Goal: Task Accomplishment & Management: Use online tool/utility

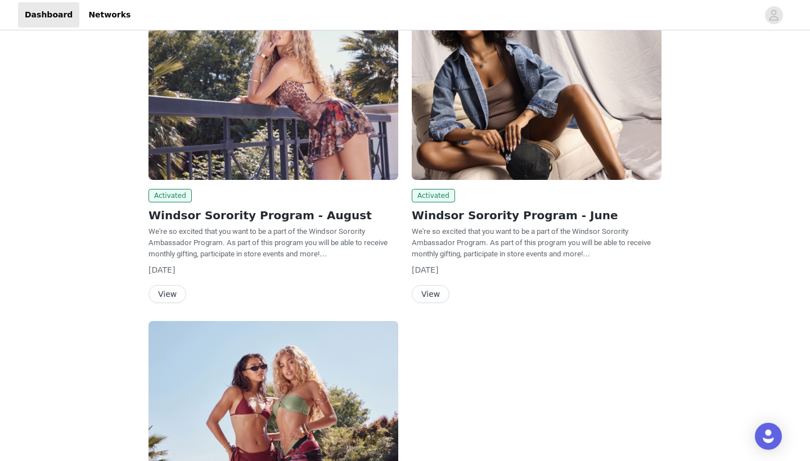
scroll to position [129, 0]
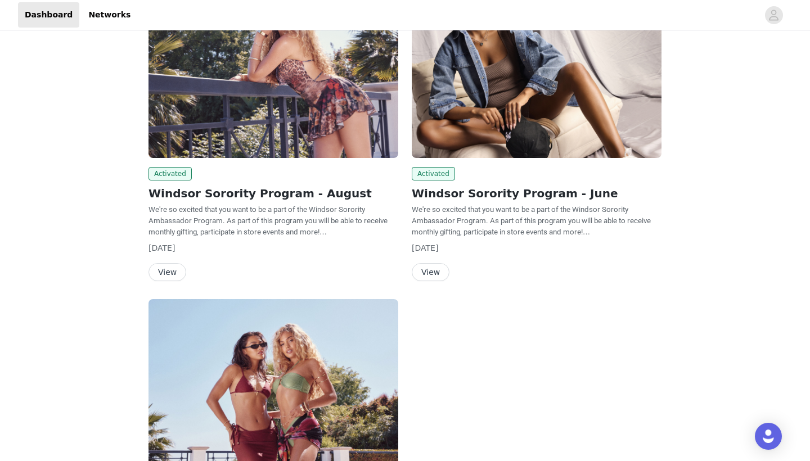
click at [164, 266] on button "View" at bounding box center [168, 272] width 38 height 18
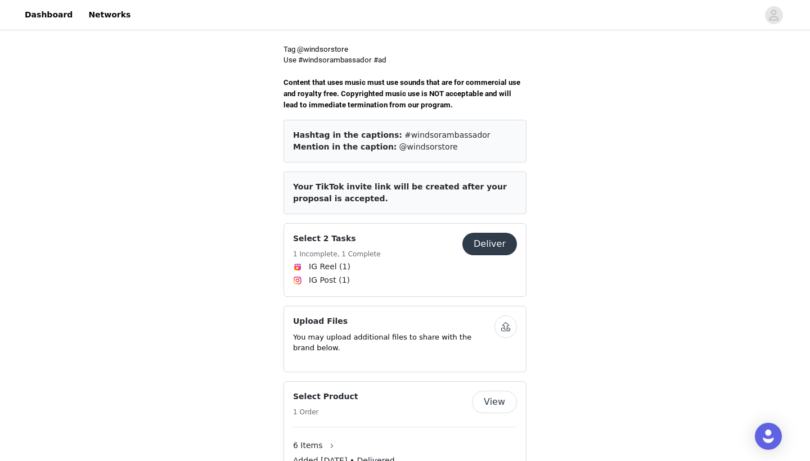
scroll to position [385, 0]
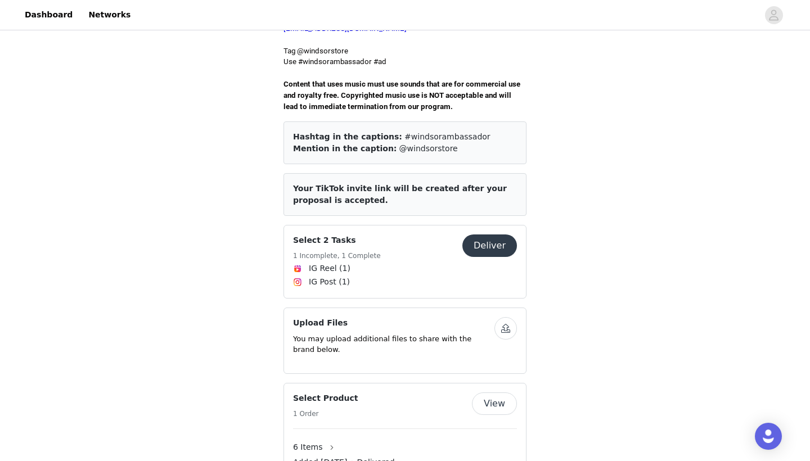
click at [485, 235] on button "Deliver" at bounding box center [490, 246] width 55 height 23
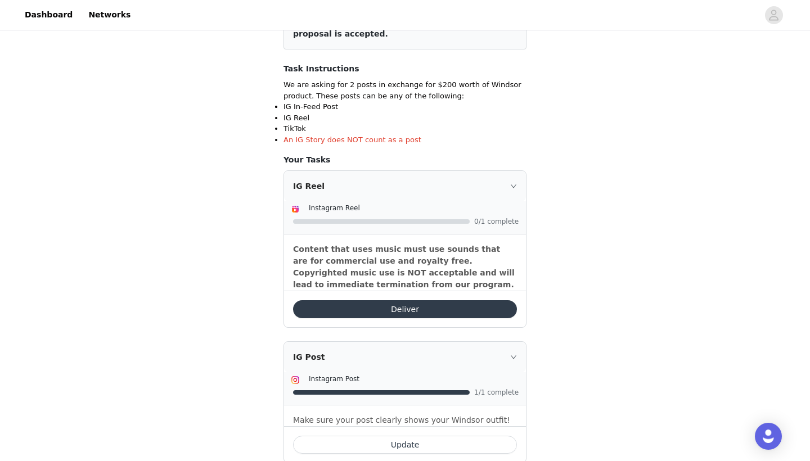
scroll to position [192, 0]
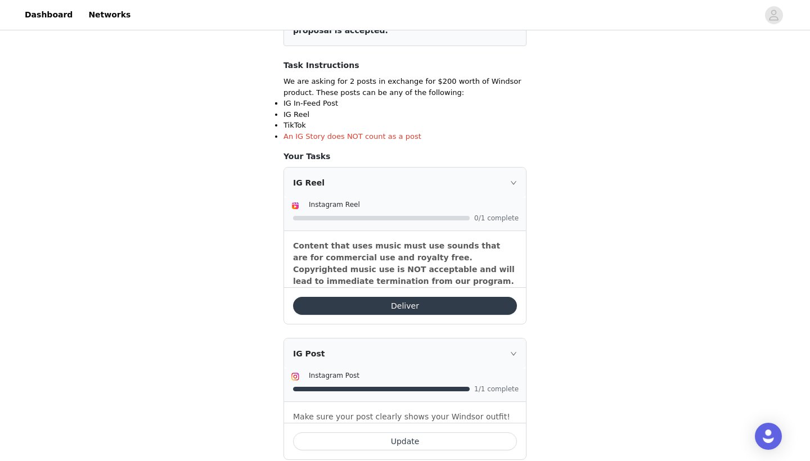
click at [511, 183] on icon "icon: right" at bounding box center [513, 182] width 7 height 7
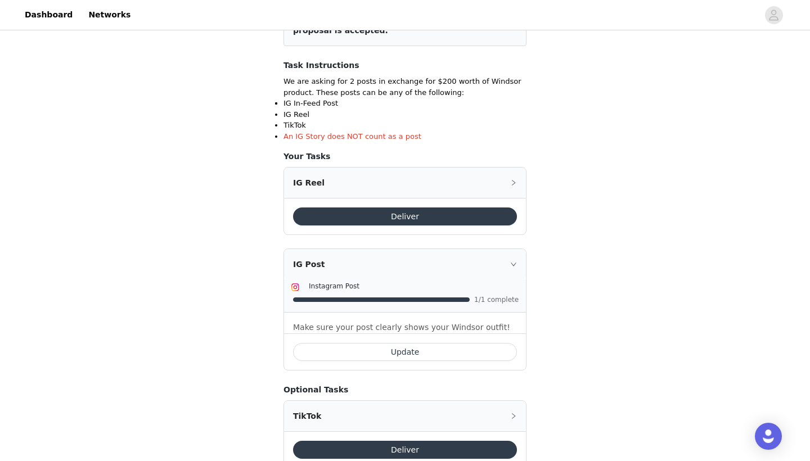
click at [485, 183] on div "IG Reel" at bounding box center [405, 183] width 242 height 30
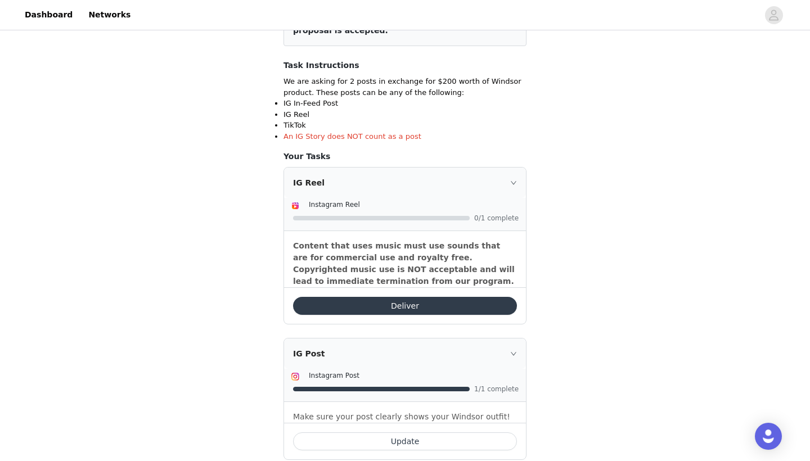
click at [417, 304] on button "Deliver" at bounding box center [405, 306] width 224 height 18
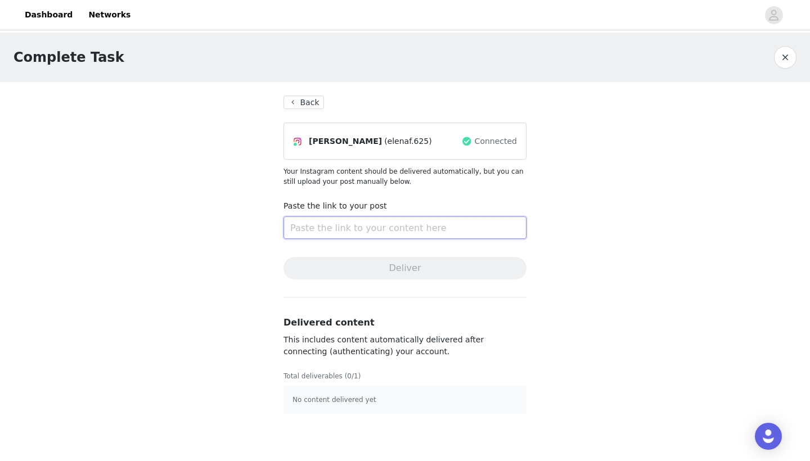
click at [427, 236] on input "text" at bounding box center [405, 228] width 243 height 23
click at [298, 102] on button "Back" at bounding box center [304, 103] width 41 height 14
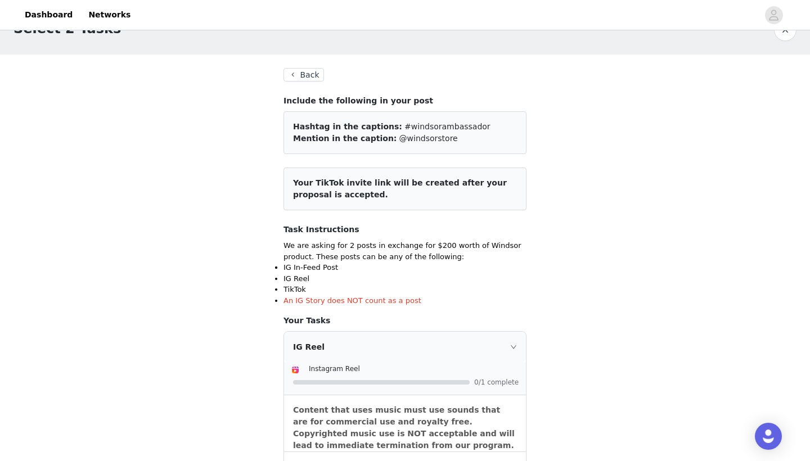
scroll to position [30, 0]
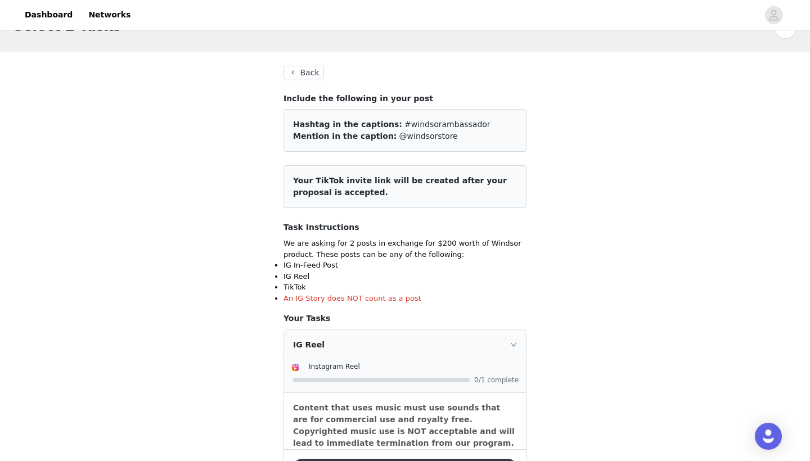
click at [289, 78] on button "Back" at bounding box center [304, 73] width 41 height 14
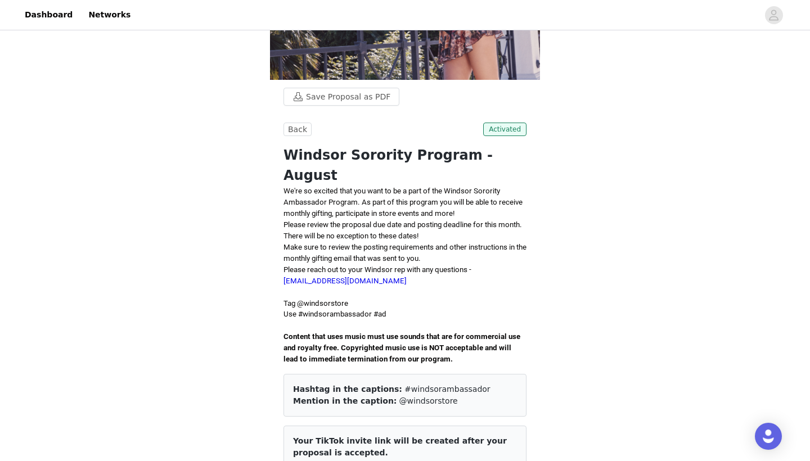
scroll to position [119, 0]
